Goal: Task Accomplishment & Management: Manage account settings

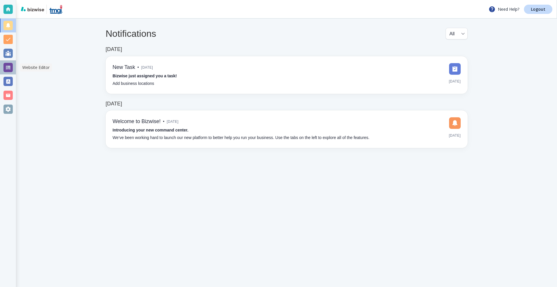
click at [11, 63] on div at bounding box center [7, 67] width 9 height 9
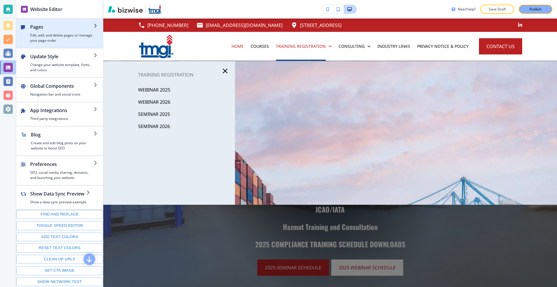
click at [52, 32] on div "button" at bounding box center [62, 31] width 64 height 2
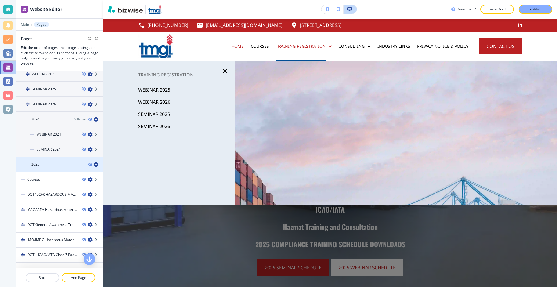
scroll to position [87, 0]
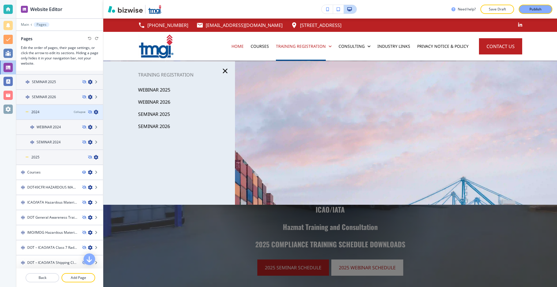
click at [28, 111] on icon at bounding box center [27, 112] width 3 height 3
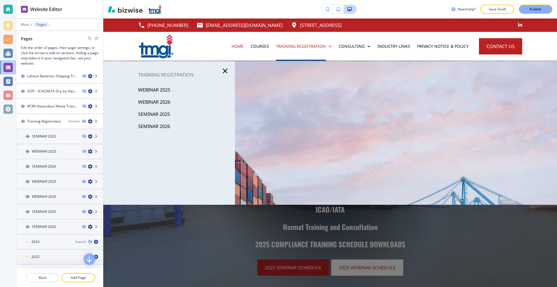
scroll to position [261, 0]
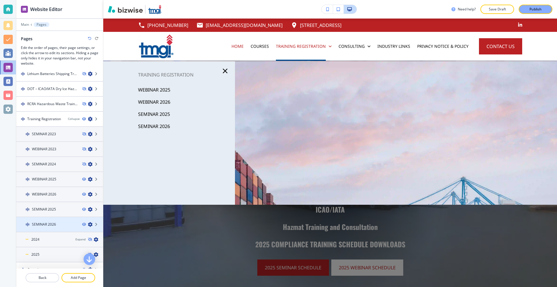
click at [88, 226] on icon "button" at bounding box center [90, 224] width 5 height 5
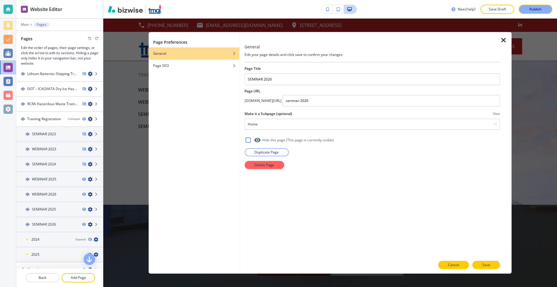
click at [459, 264] on button "Cancel" at bounding box center [453, 265] width 31 height 8
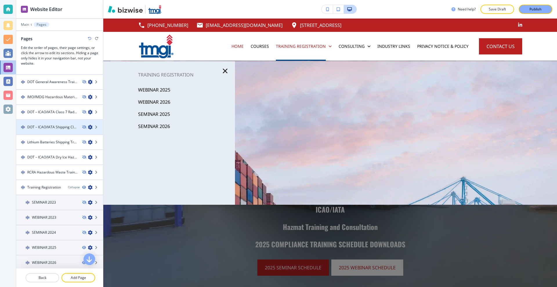
scroll to position [290, 0]
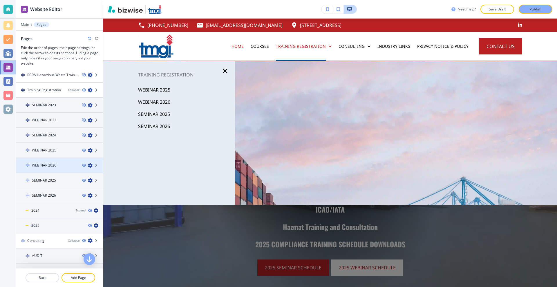
click at [88, 166] on icon "button" at bounding box center [90, 165] width 5 height 5
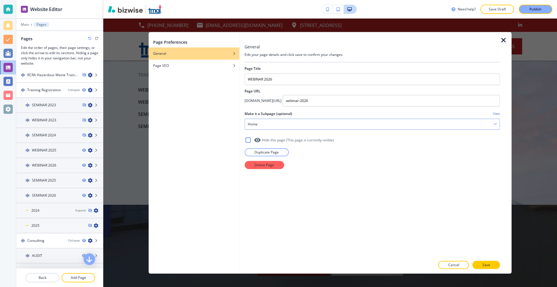
click at [279, 126] on div "Home" at bounding box center [372, 124] width 255 height 10
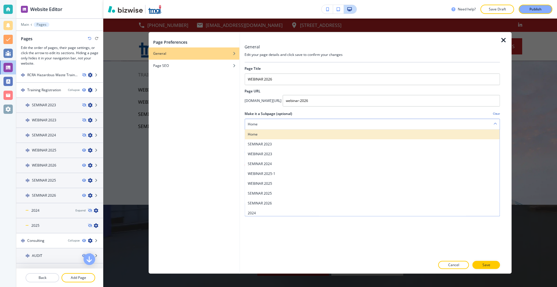
click at [262, 135] on h4 "Home" at bounding box center [372, 134] width 249 height 5
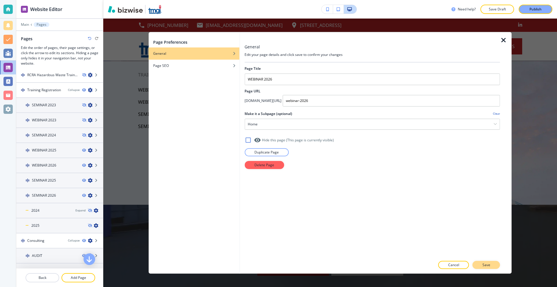
click at [483, 263] on p "Save" at bounding box center [486, 265] width 8 height 5
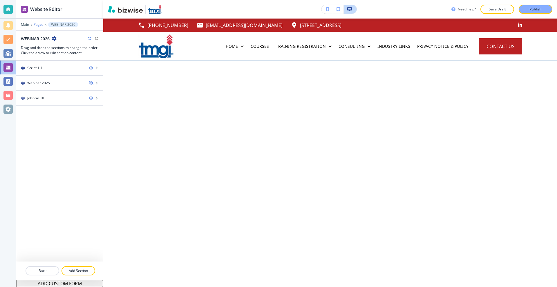
click at [39, 23] on p "Pages" at bounding box center [39, 25] width 10 height 4
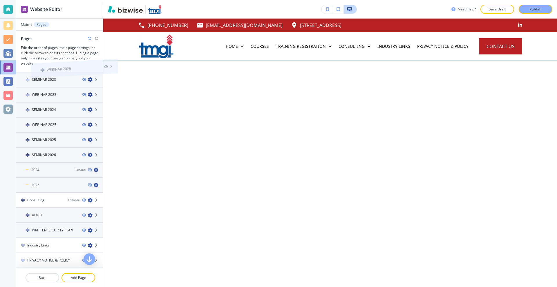
scroll to position [336, 0]
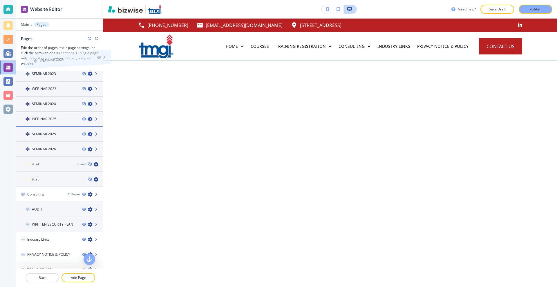
drag, startPoint x: 49, startPoint y: 122, endPoint x: 56, endPoint y: 128, distance: 10.1
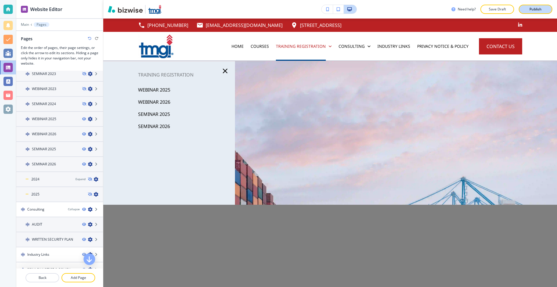
click at [528, 8] on div "Publish" at bounding box center [535, 9] width 19 height 5
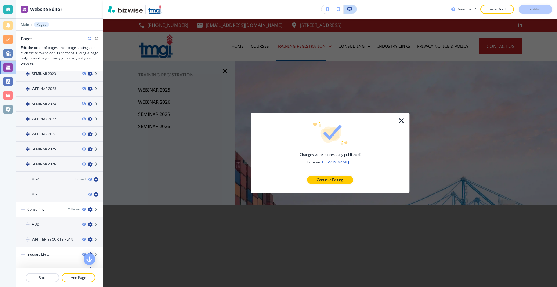
click at [404, 120] on icon "button" at bounding box center [401, 120] width 7 height 7
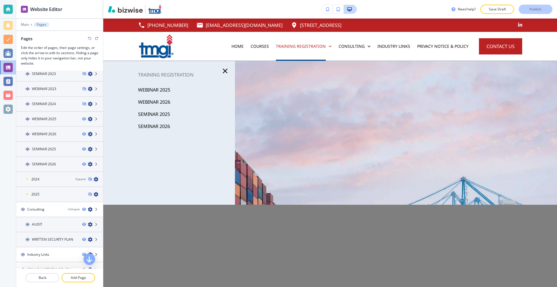
click at [7, 8] on div at bounding box center [7, 9] width 9 height 9
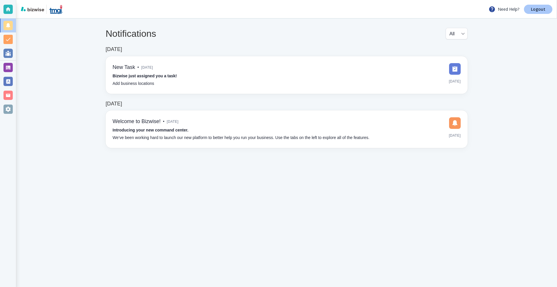
click at [535, 6] on link "Logout" at bounding box center [538, 9] width 28 height 9
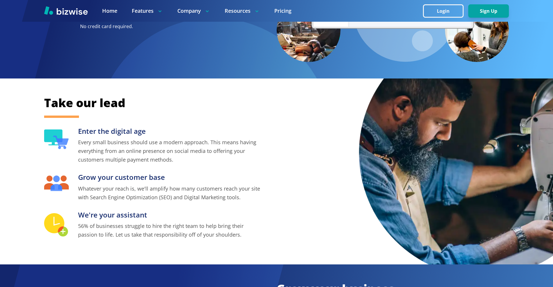
scroll to position [145, 0]
